Goal: Transaction & Acquisition: Purchase product/service

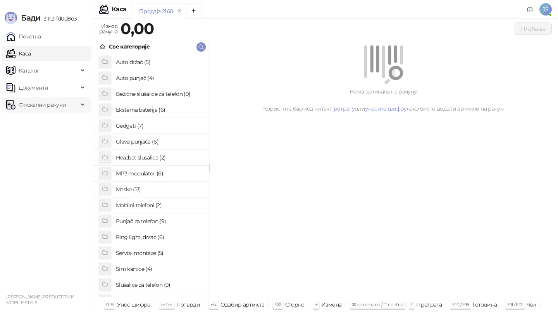
click at [48, 110] on span "Фискални рачуни" at bounding box center [42, 105] width 47 height 16
click at [50, 136] on link "По данима" at bounding box center [29, 139] width 41 height 16
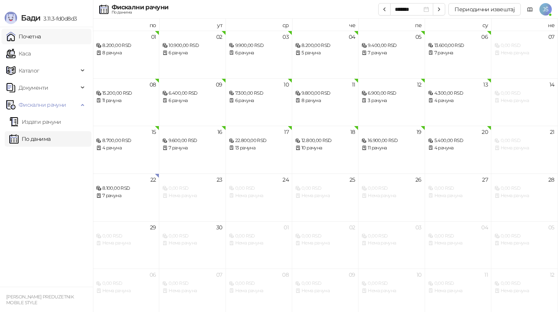
click at [41, 35] on link "Почетна" at bounding box center [23, 37] width 35 height 16
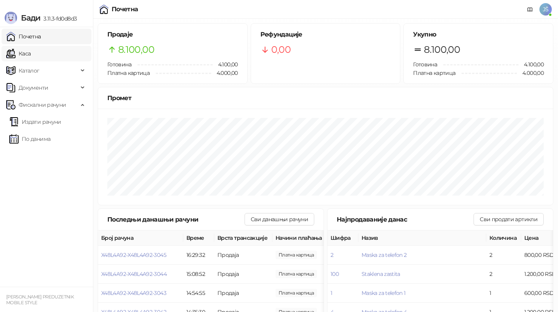
click at [31, 53] on link "Каса" at bounding box center [18, 54] width 24 height 16
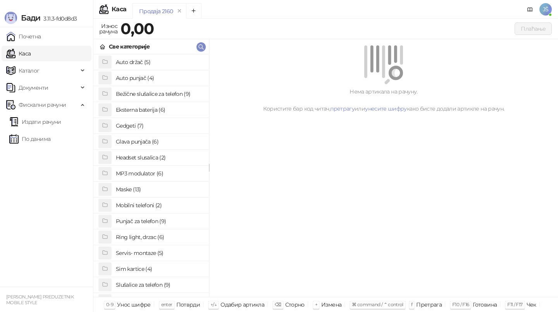
click at [153, 270] on h4 "Sim kartice (4)" at bounding box center [159, 268] width 87 height 12
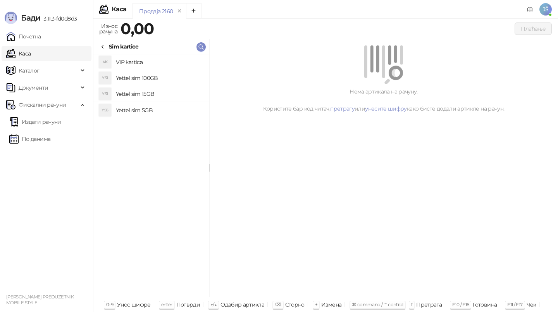
click at [200, 94] on h4 "Yettel sim 15GB" at bounding box center [159, 94] width 87 height 12
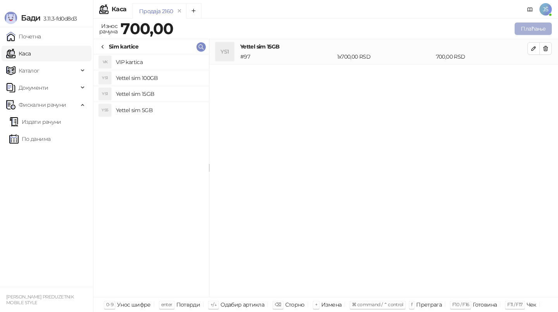
click at [535, 27] on button "Плаћање" at bounding box center [533, 28] width 37 height 12
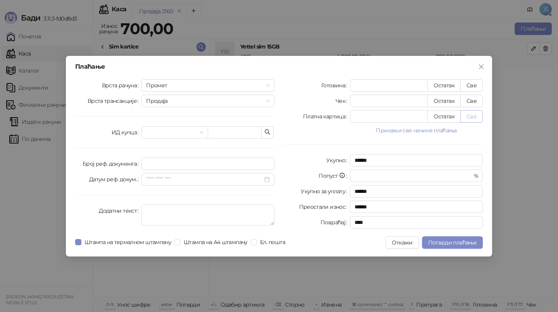
click at [481, 115] on button "Све" at bounding box center [471, 116] width 22 height 12
type input "***"
type input "****"
click at [448, 244] on span "Потврди плаћање" at bounding box center [452, 242] width 48 height 7
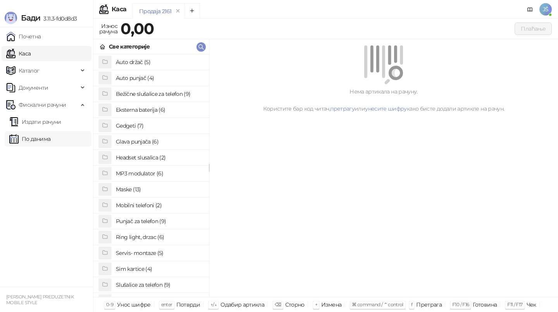
click at [50, 139] on link "По данима" at bounding box center [29, 139] width 41 height 16
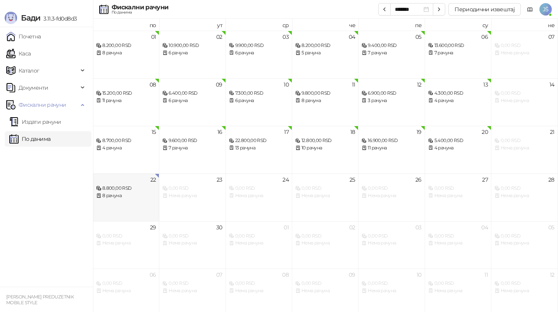
click at [134, 205] on div "22 8.800,00 RSD 8 рачуна" at bounding box center [126, 197] width 66 height 48
